Goal: Communication & Community: Participate in discussion

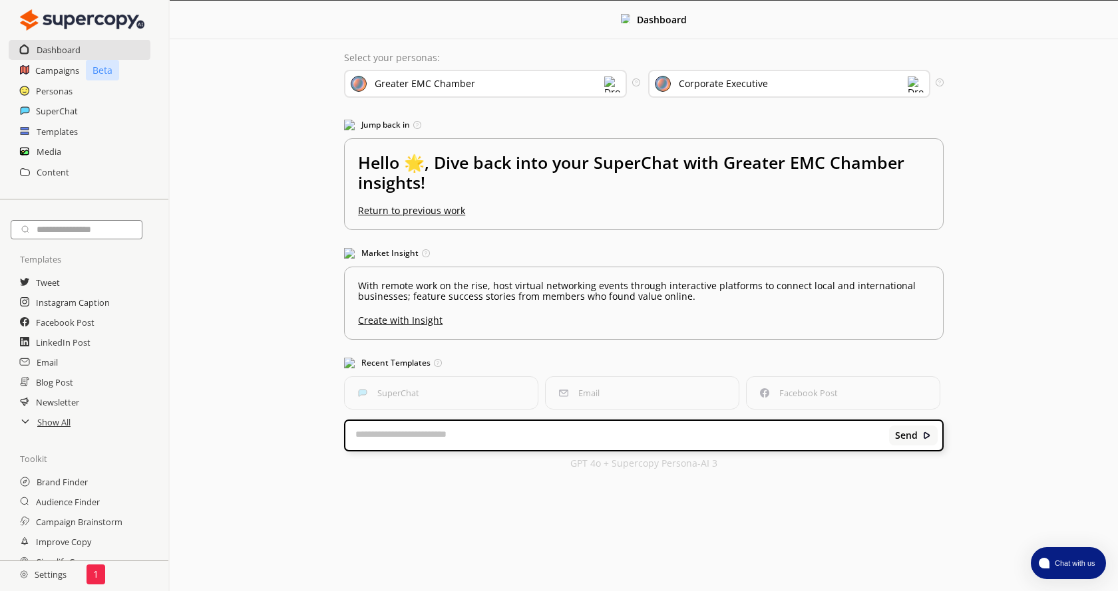
click at [440, 434] on textarea at bounding box center [616, 435] width 543 height 13
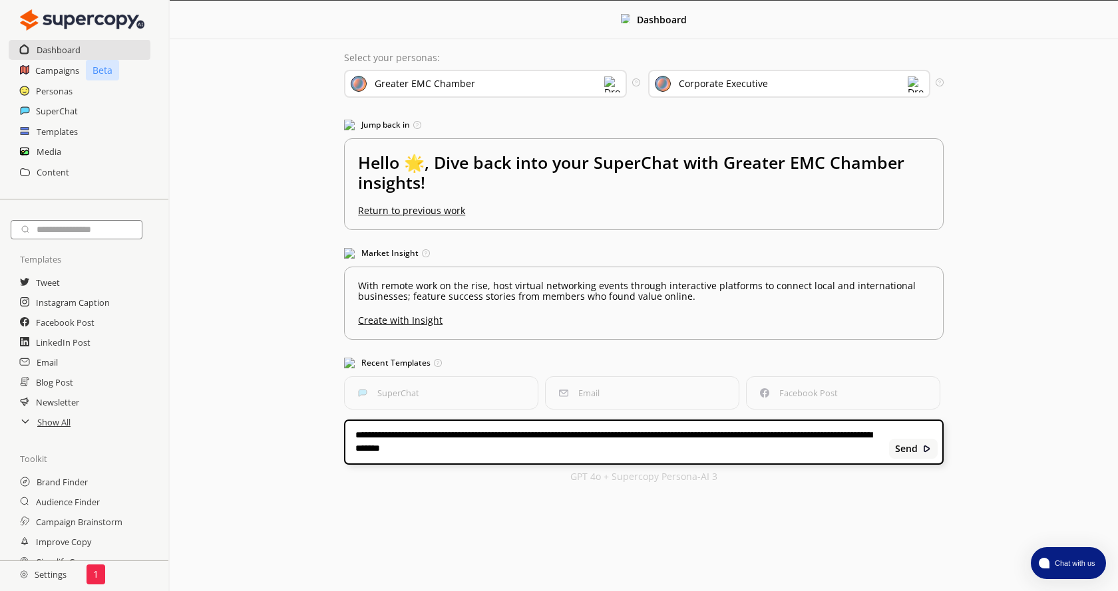
type textarea "**********"
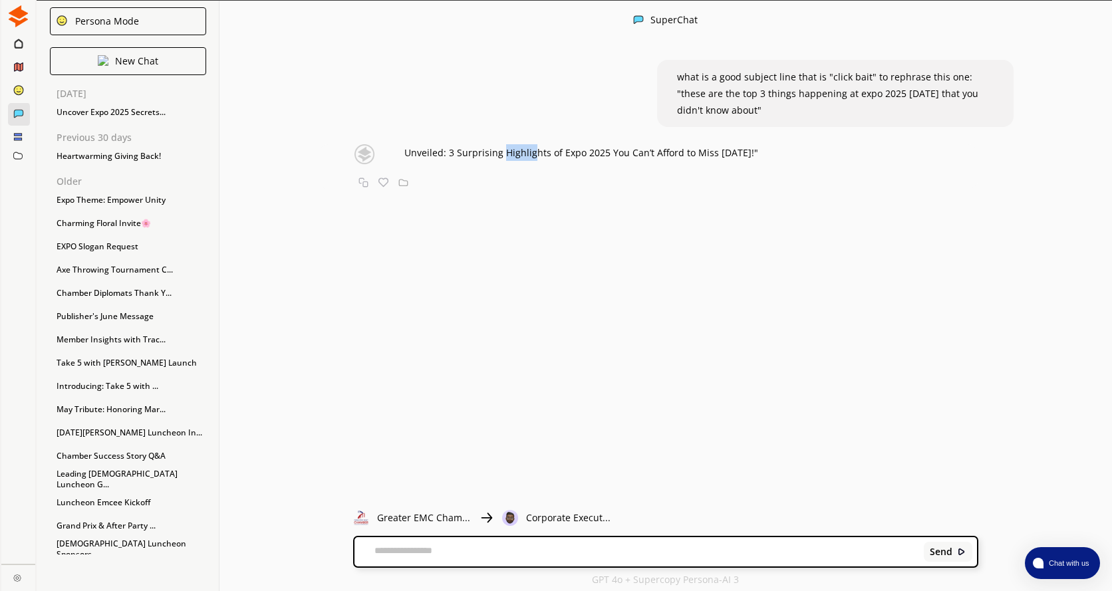
drag, startPoint x: 503, startPoint y: 154, endPoint x: 529, endPoint y: 150, distance: 26.2
click at [529, 150] on span "Unveiled: 3 Surprising Highlights of Expo 2025 You Can’t Afford to Miss [DATE]!"" at bounding box center [581, 152] width 354 height 13
click at [447, 152] on span "Unveiled: 3 Surprising Highlights of Expo 2025 You Can’t Afford to Miss [DATE]!"" at bounding box center [581, 152] width 354 height 13
drag, startPoint x: 442, startPoint y: 153, endPoint x: 404, endPoint y: 150, distance: 38.0
click at [404, 150] on span "Unveiled: 3 Surprising Highlights of Expo 2025 You Can’t Afford to Miss [DATE]!"" at bounding box center [581, 152] width 354 height 13
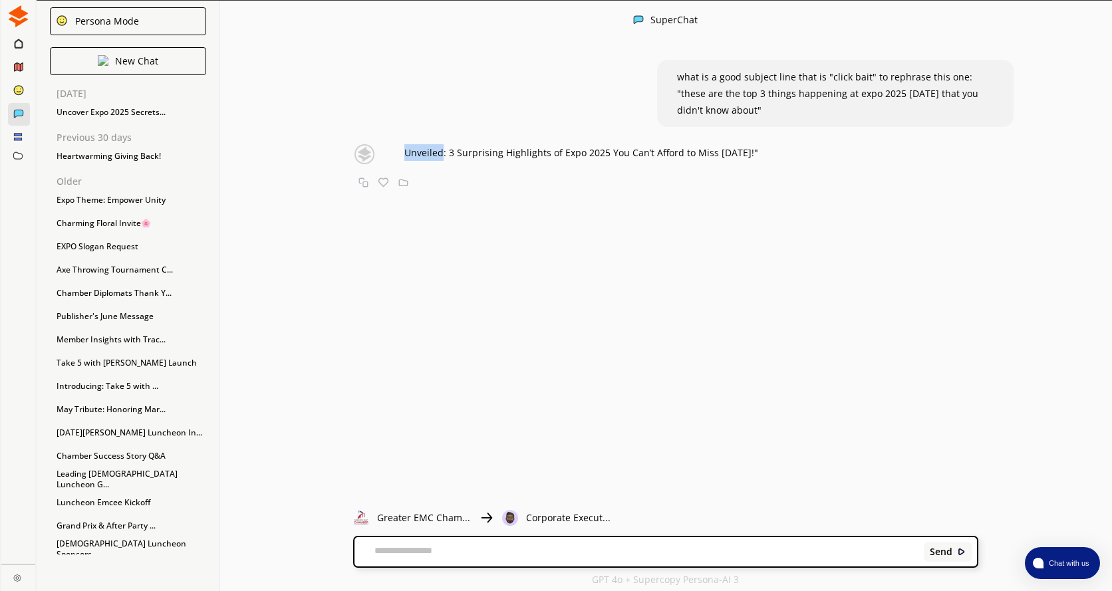
drag, startPoint x: 448, startPoint y: 155, endPoint x: 813, endPoint y: 154, distance: 364.5
click at [813, 154] on div "Unveiled: 3 Surprising Highlights of Expo 2025 You Can’t Afford to Miss [DATE]!…" at bounding box center [648, 166] width 661 height 45
click at [468, 180] on div "Unveiled: 3 Surprising Highlights of Expo 2025 You Can’t Afford to Miss [DATE]!…" at bounding box center [648, 166] width 661 height 45
drag, startPoint x: 446, startPoint y: 152, endPoint x: 774, endPoint y: 155, distance: 328.6
click at [758, 155] on span "Unveiled: 3 Surprising Highlights of Expo 2025 You Can’t Afford to Miss [DATE]!"" at bounding box center [581, 152] width 354 height 13
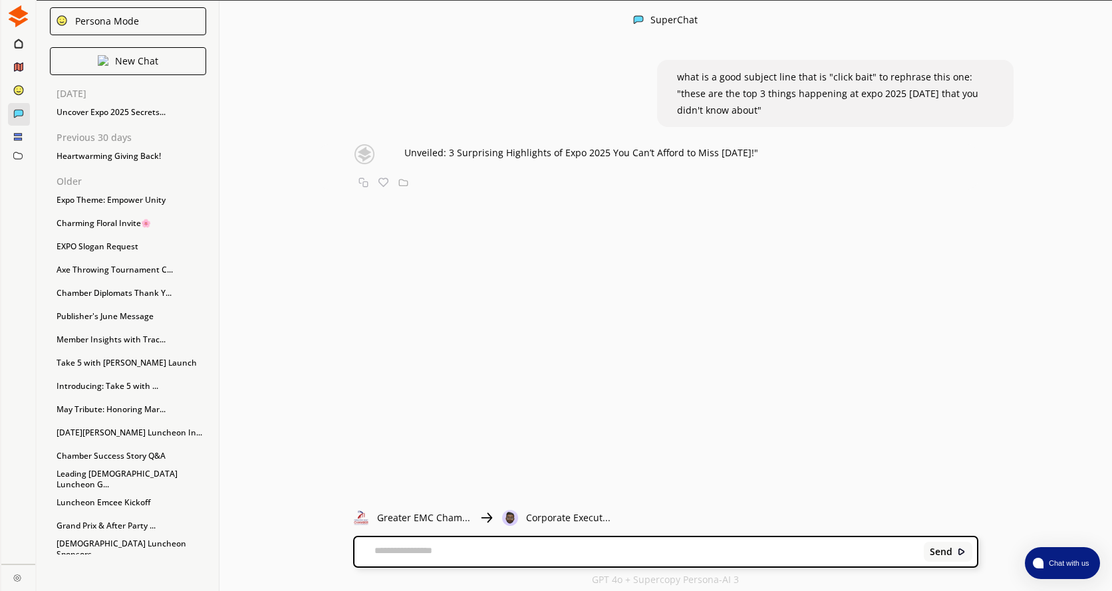
copy span "3 Surprising Highlights of Expo 2025 You Can’t Afford to Miss [DATE]!"
click at [722, 549] on textarea at bounding box center [637, 551] width 565 height 13
click at [667, 545] on div "**********" at bounding box center [666, 551] width 622 height 29
click at [643, 549] on textarea "**********" at bounding box center [637, 551] width 565 height 13
paste textarea "**********"
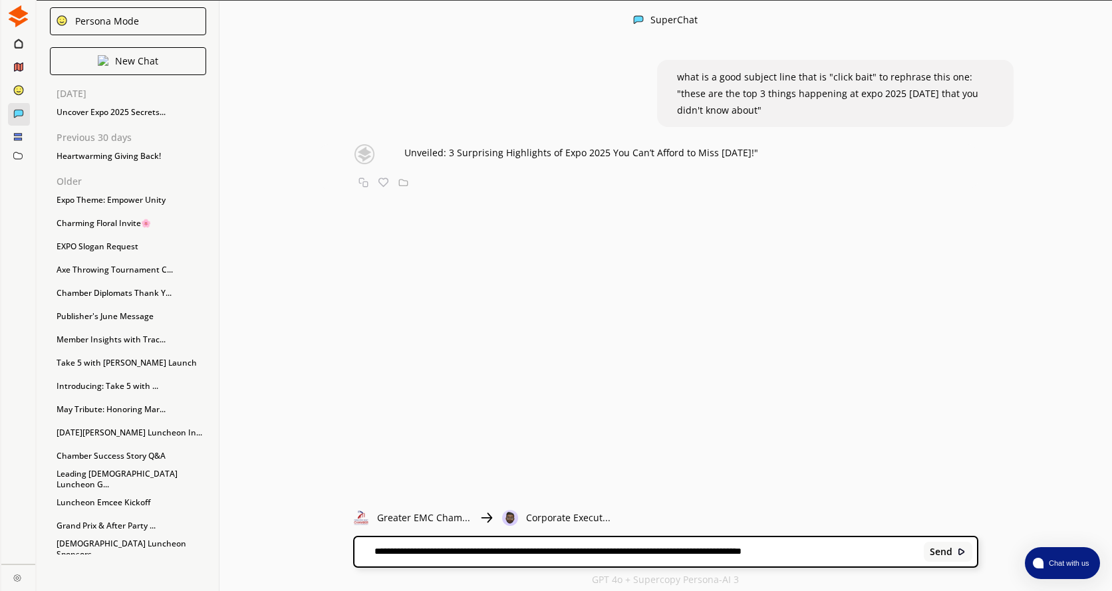
type textarea "**********"
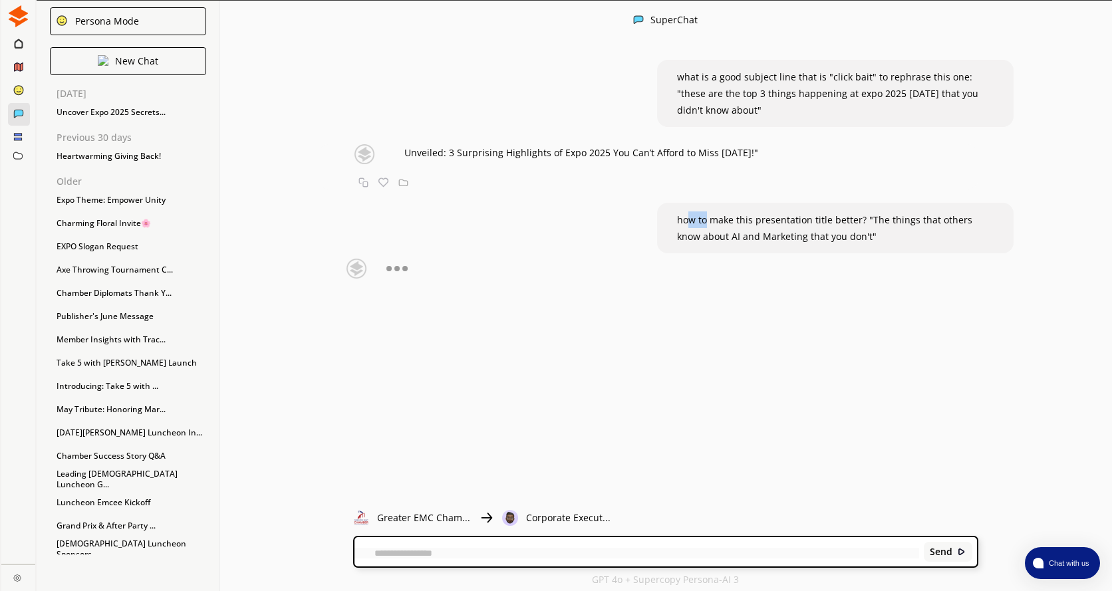
drag, startPoint x: 690, startPoint y: 221, endPoint x: 704, endPoint y: 220, distance: 14.6
click at [704, 220] on span "how to make this presentation title better? "The things that others know about …" at bounding box center [824, 228] width 295 height 29
drag, startPoint x: 434, startPoint y: 281, endPoint x: 478, endPoint y: 279, distance: 44.0
click at [478, 279] on span "Uncover the AI & Marketing Secrets the Experts Aren’t Telling You"" at bounding box center [551, 279] width 295 height 13
drag, startPoint x: 569, startPoint y: 274, endPoint x: 642, endPoint y: 289, distance: 74.6
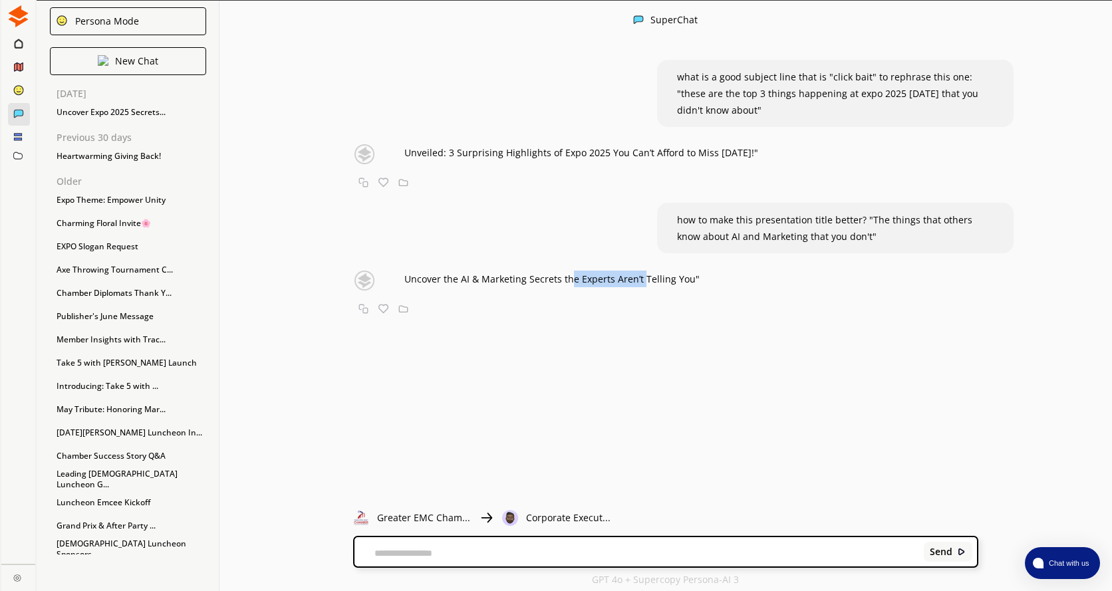
click at [642, 289] on div "Uncover the AI & Marketing Secrets the Experts Aren’t Telling You"" at bounding box center [515, 281] width 369 height 20
click at [688, 280] on span "Uncover the AI & Marketing Secrets the Experts Aren’t Telling You"" at bounding box center [551, 279] width 295 height 13
drag, startPoint x: 684, startPoint y: 279, endPoint x: 402, endPoint y: 276, distance: 282.7
click at [403, 280] on div "Uncover the AI & Marketing Secrets the Experts Aren’t Telling You"" at bounding box center [515, 281] width 369 height 20
click at [712, 281] on div "Uncover the AI & Marketing Secrets the Experts Aren’t Telling You" Copy Favorit…" at bounding box center [648, 293] width 661 height 45
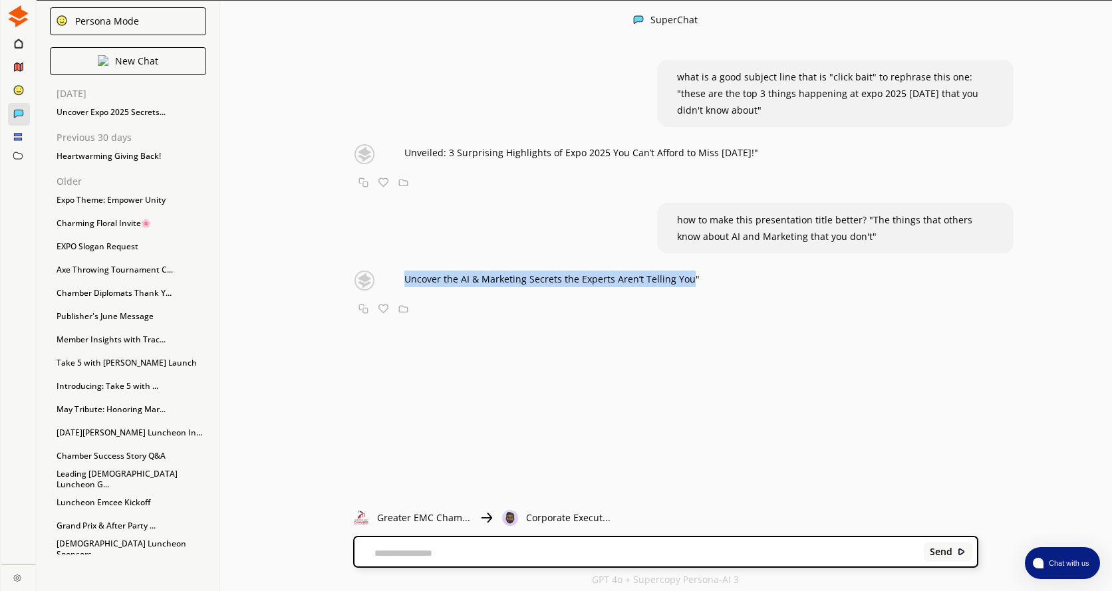
drag, startPoint x: 405, startPoint y: 279, endPoint x: 687, endPoint y: 281, distance: 282.1
click at [645, 311] on div "Uncover the AI & Marketing Secrets the Experts Aren’t Telling You" Copy Favorit…" at bounding box center [648, 293] width 661 height 45
click at [612, 284] on span "Uncover the AI & Marketing Secrets the Experts Aren’t Telling You"" at bounding box center [551, 279] width 295 height 13
